Goal: Task Accomplishment & Management: Use online tool/utility

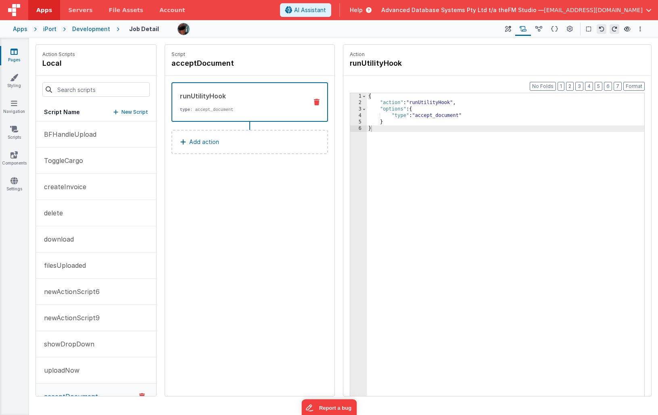
click at [208, 140] on p "Add action" at bounding box center [204, 142] width 30 height 10
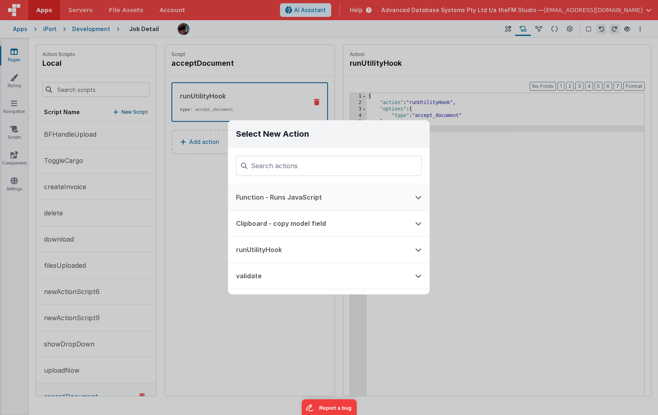
click at [264, 200] on button "Function - Runs JavaScript" at bounding box center [317, 197] width 179 height 26
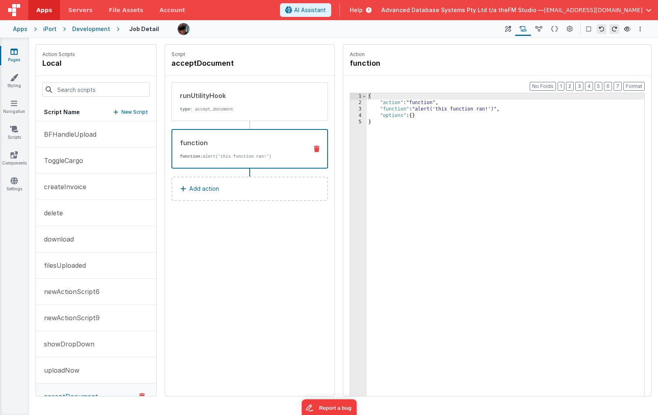
click at [395, 108] on div "{ "action" : "function" , "function" : "alert('this function ran!')" , "options…" at bounding box center [506, 263] width 278 height 341
click at [353, 109] on div "3" at bounding box center [358, 109] width 17 height 6
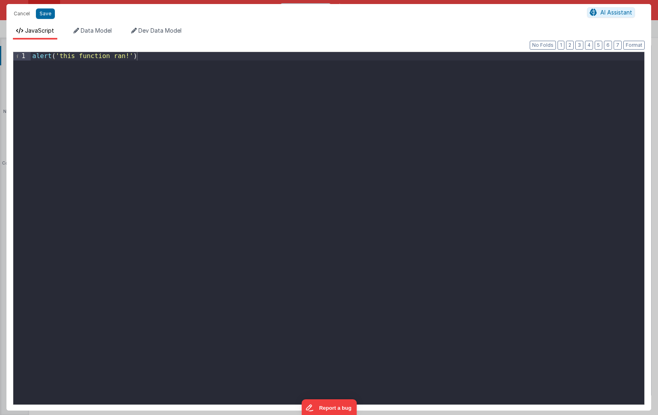
click at [109, 76] on div "alert ( 'this function ran!' )" at bounding box center [338, 237] width 614 height 370
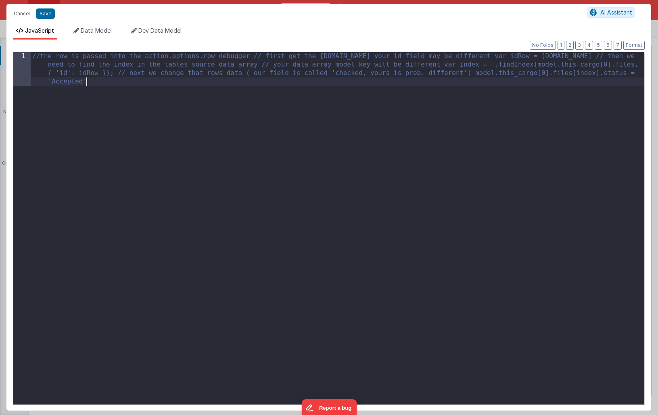
click at [255, 55] on div "//the row is passed into the action.options.row debugger // first get the [DOMA…" at bounding box center [338, 262] width 614 height 421
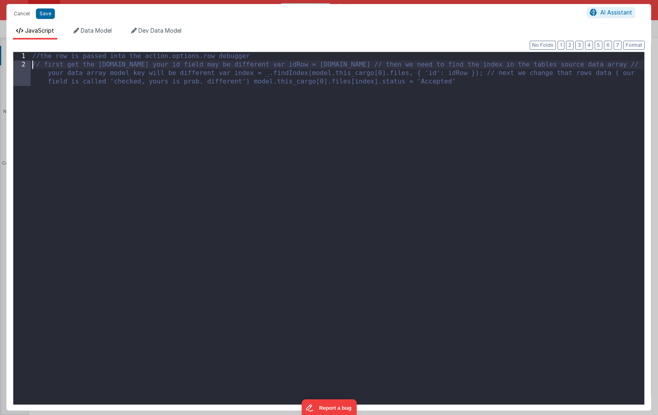
click at [246, 65] on div "//the row is passed into the action.options.row debugger // first get the [DOMA…" at bounding box center [338, 245] width 614 height 387
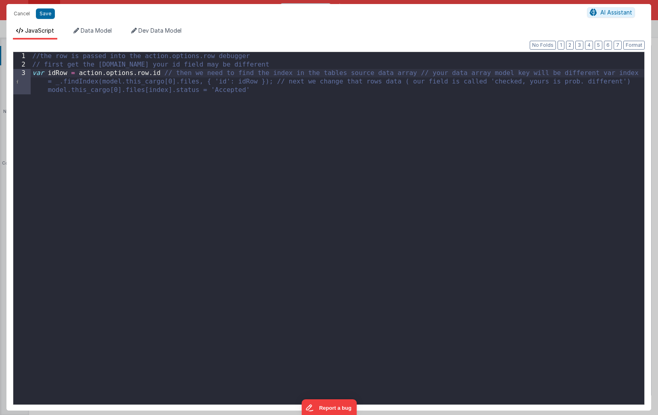
click at [165, 73] on div "//the row is passed into the action.options.row debugger // first get the [DOMA…" at bounding box center [338, 245] width 614 height 387
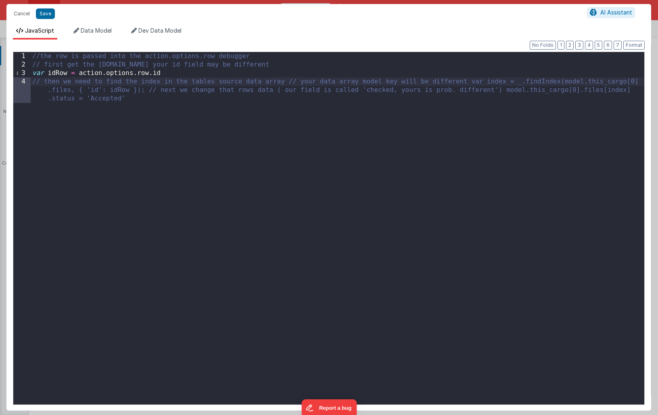
click at [287, 82] on div "//the row is passed into the action.options.row debugger // first get the [DOMA…" at bounding box center [338, 245] width 614 height 387
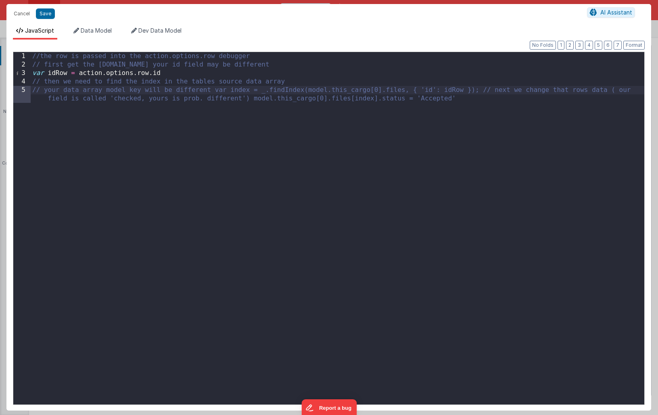
click at [214, 90] on div "//the row is passed into the action.options.row debugger // first get the [DOMA…" at bounding box center [338, 241] width 614 height 378
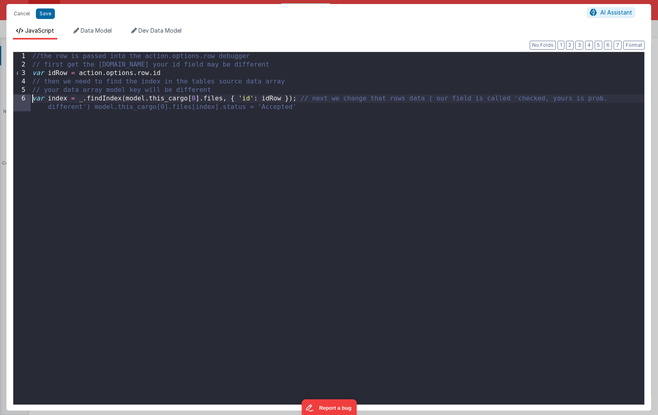
click at [301, 99] on div "//the row is passed into the action.options.row debugger // first get the [DOMA…" at bounding box center [338, 241] width 614 height 378
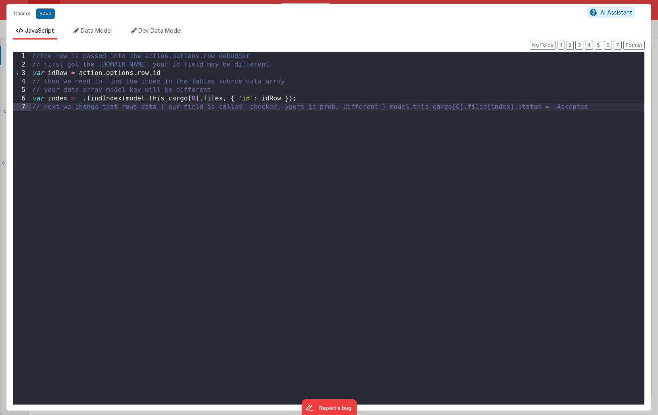
click at [389, 108] on div "//the row is passed into the action.options.row debugger // first get the [DOMA…" at bounding box center [338, 237] width 614 height 370
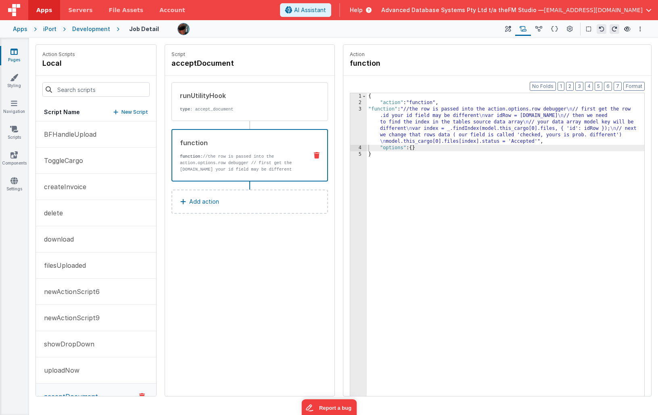
click at [432, 119] on div "{ "action" : "function" , "function" : "//the row is passed into the action.opt…" at bounding box center [506, 263] width 278 height 341
click at [362, 122] on div "3" at bounding box center [358, 125] width 17 height 39
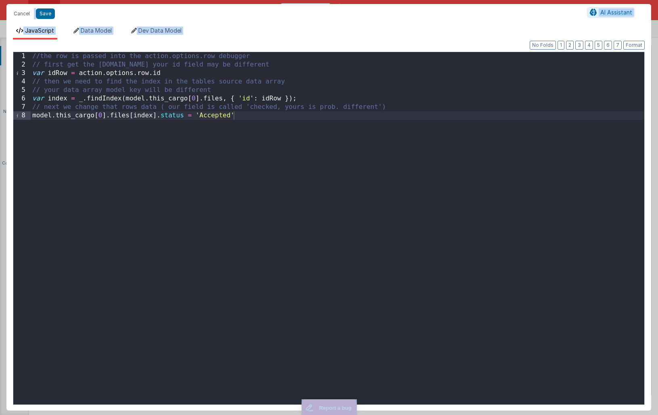
click at [306, 177] on div "//the row is passed into the action.options.row debugger // first get the [DOMA…" at bounding box center [338, 237] width 614 height 370
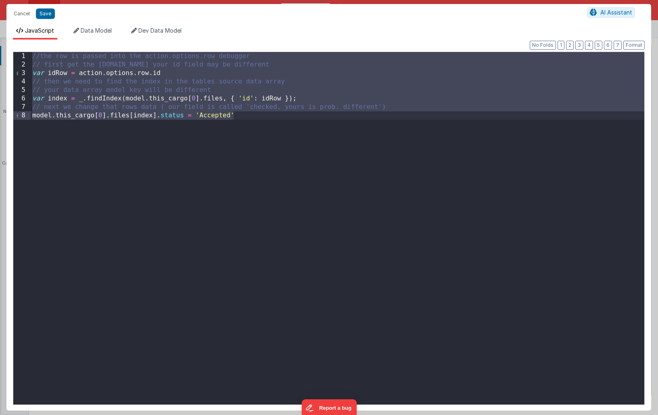
click at [273, 144] on div "//the row is passed into the action.options.row debugger // first get the [DOMA…" at bounding box center [338, 237] width 614 height 370
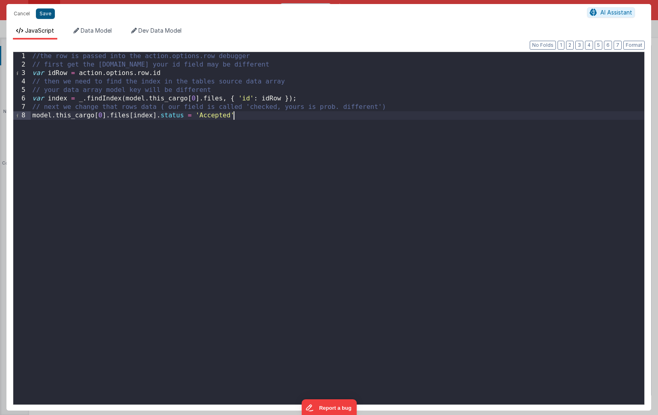
click at [45, 15] on button "Save" at bounding box center [45, 13] width 19 height 10
